Goal: Task Accomplishment & Management: Manage account settings

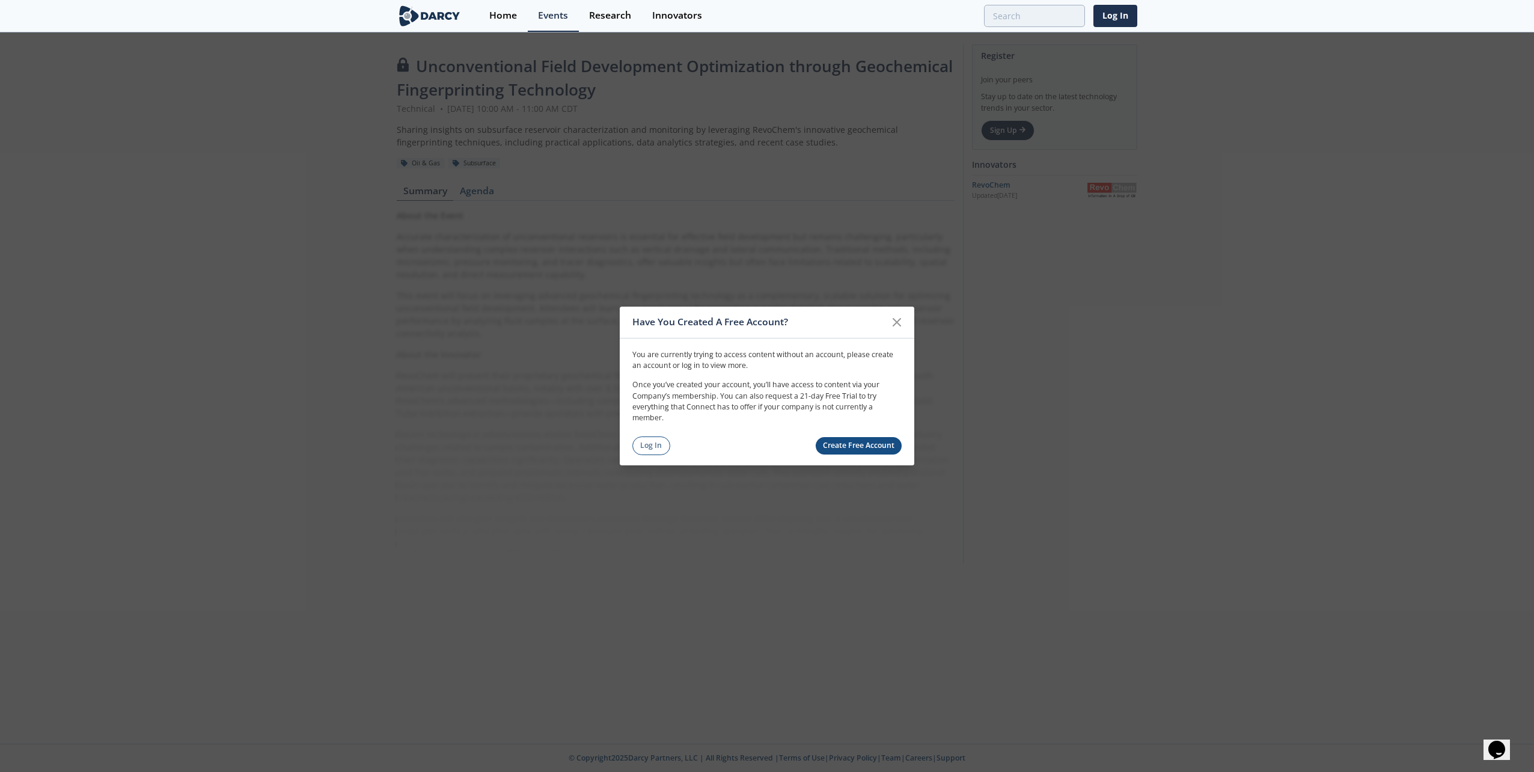
drag, startPoint x: 655, startPoint y: 452, endPoint x: 652, endPoint y: 475, distance: 23.0
click at [655, 452] on link "Log In" at bounding box center [651, 445] width 38 height 19
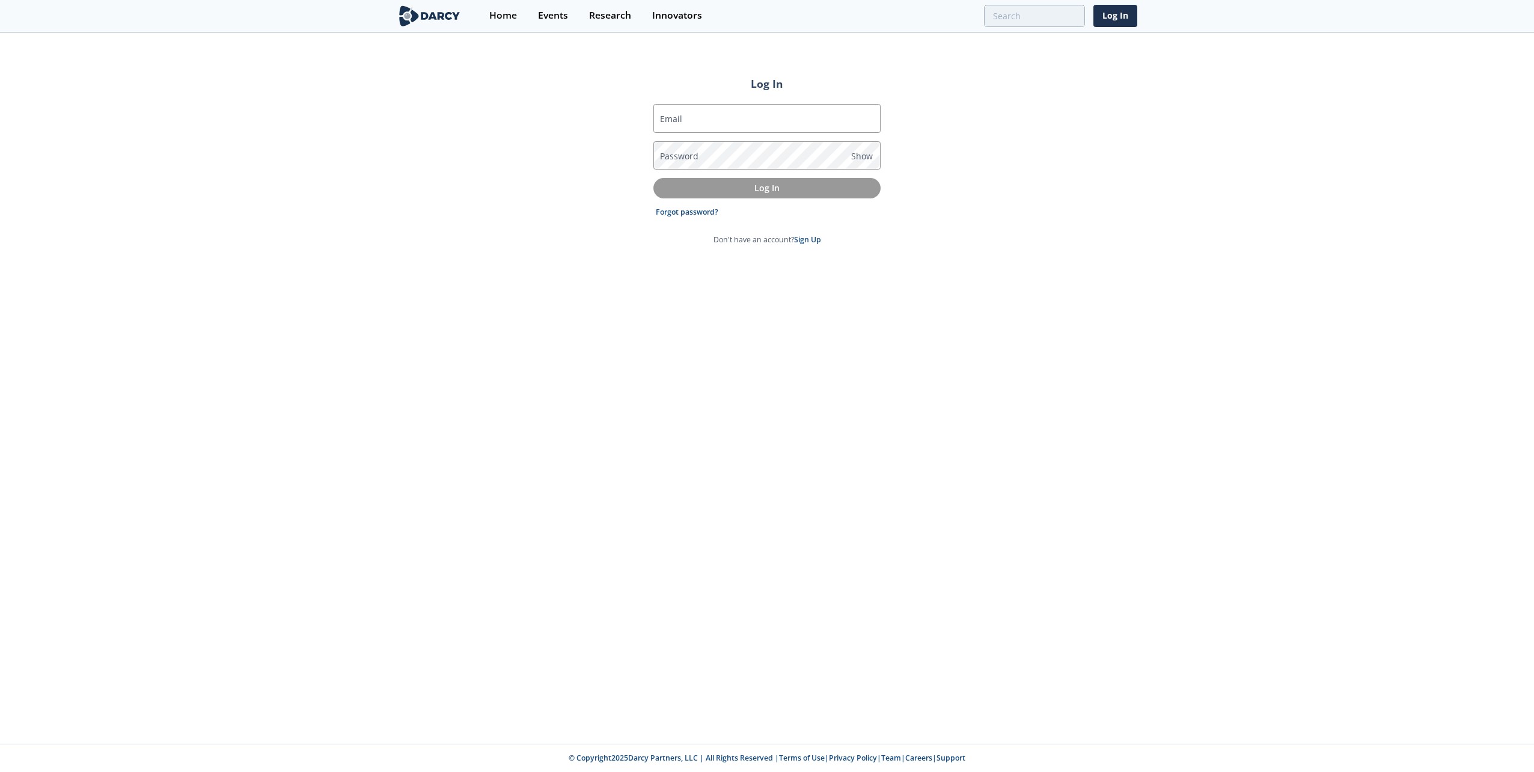
type input "[EMAIL_ADDRESS][DOMAIN_NAME]"
click at [729, 189] on p "Log In" at bounding box center [767, 188] width 210 height 13
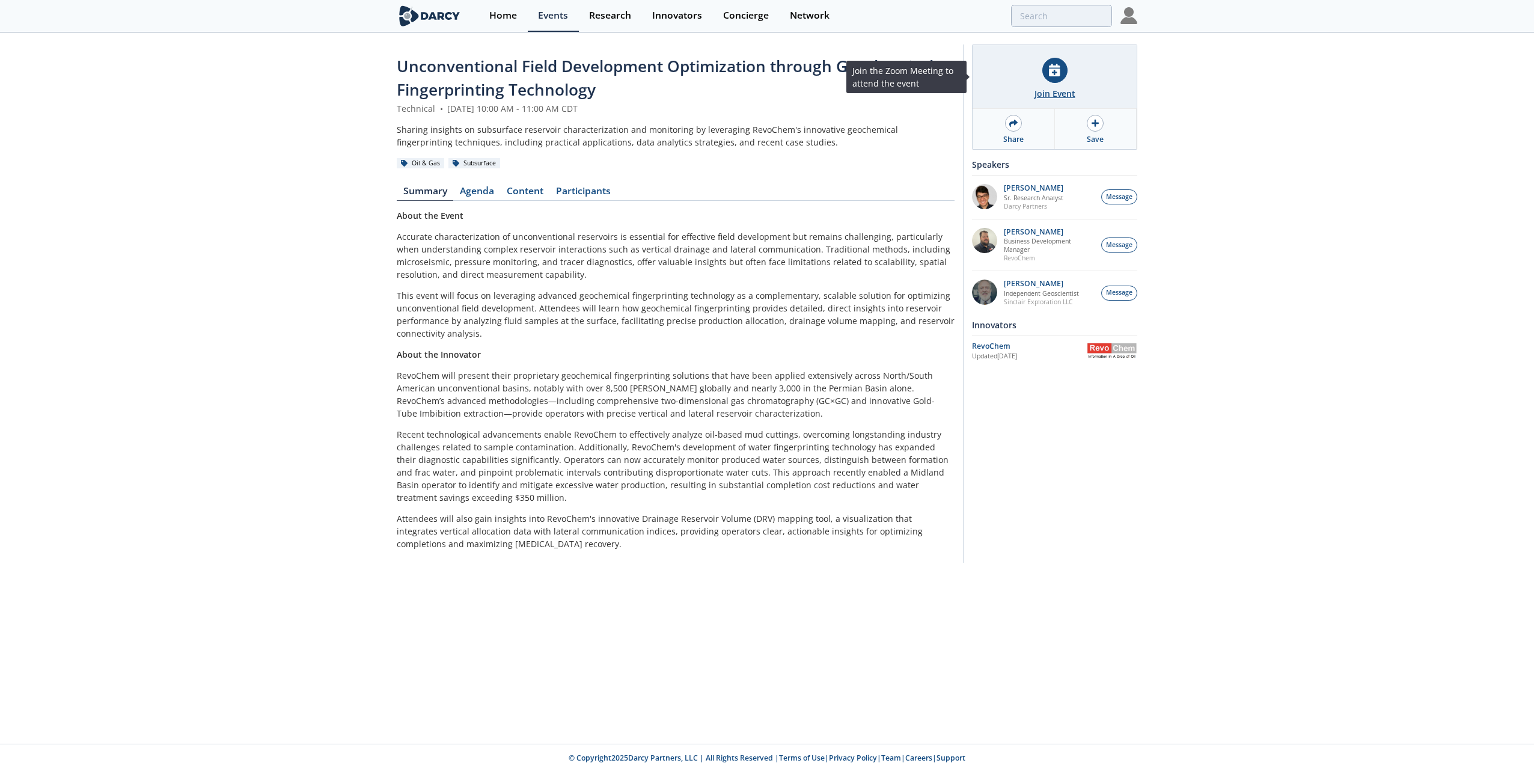
click at [1054, 66] on icon at bounding box center [1054, 70] width 11 height 13
